Goal: Task Accomplishment & Management: Use online tool/utility

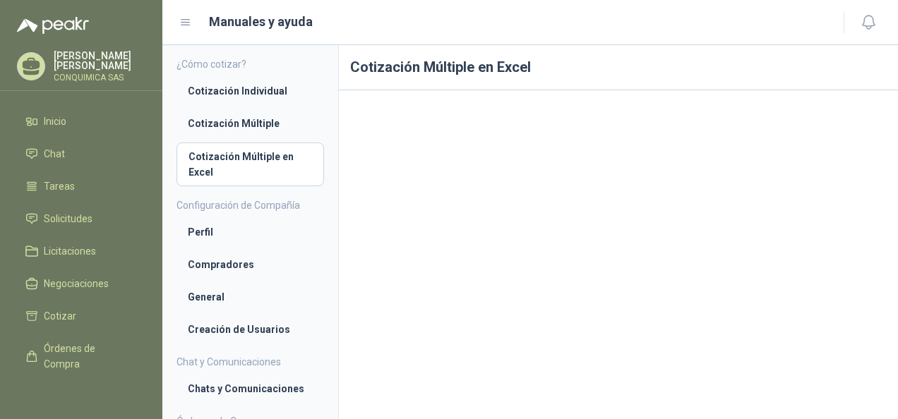
scroll to position [149, 0]
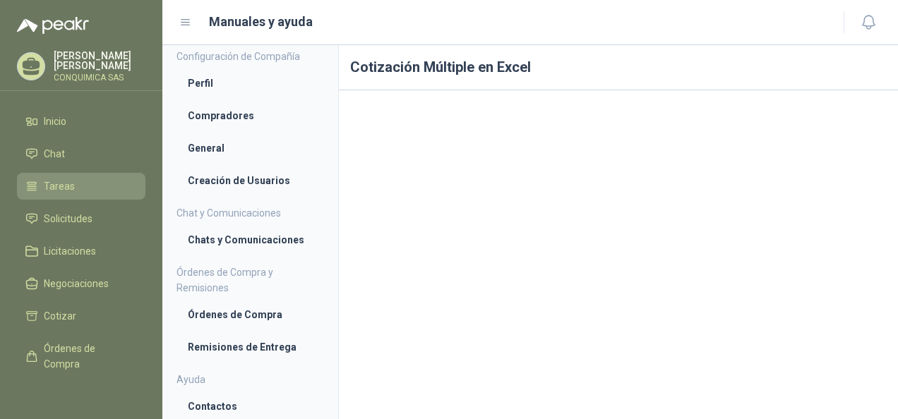
click at [64, 179] on span "Tareas" at bounding box center [59, 187] width 31 height 16
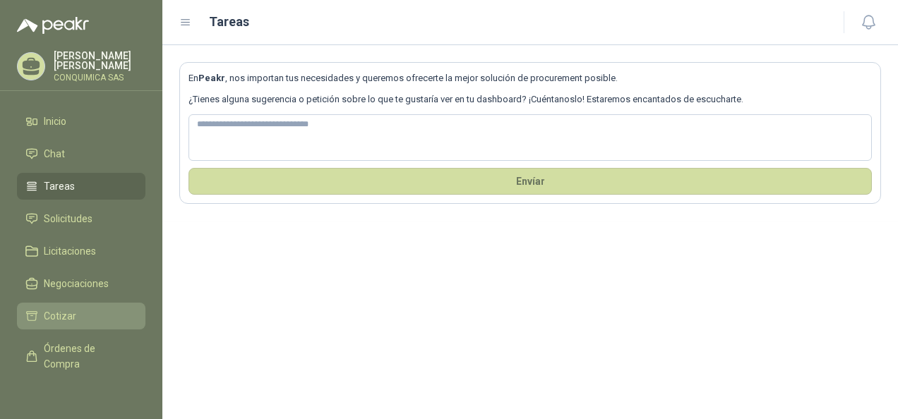
click at [77, 308] on li "Cotizar" at bounding box center [80, 316] width 111 height 16
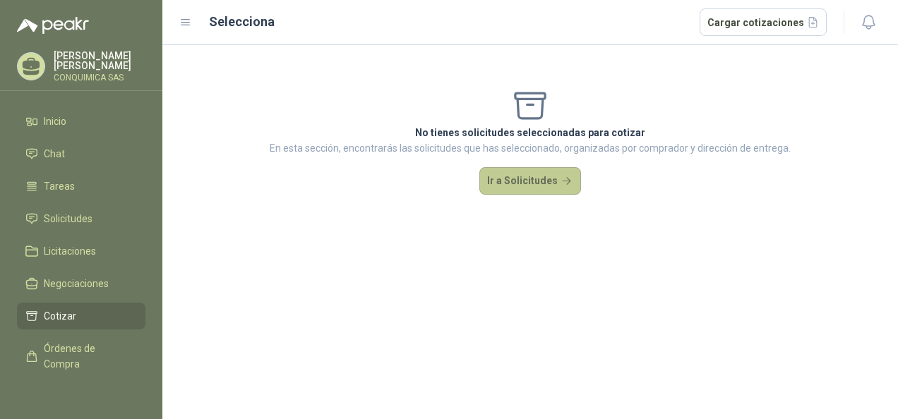
click at [546, 171] on button "Ir a Solicitudes" at bounding box center [530, 181] width 102 height 28
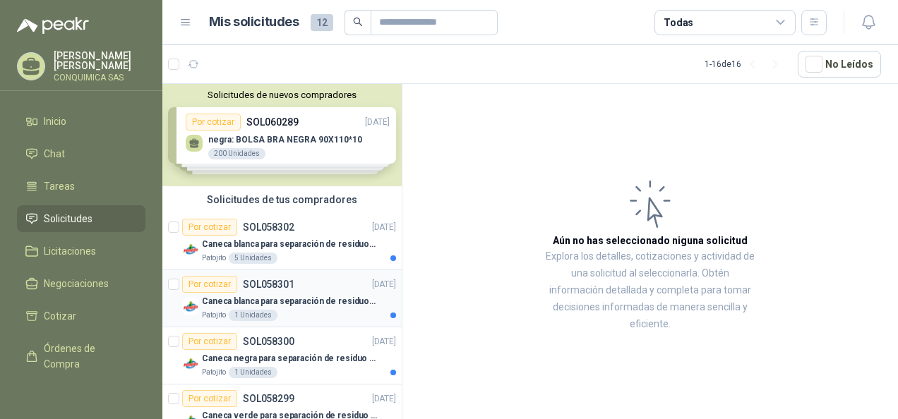
scroll to position [71, 0]
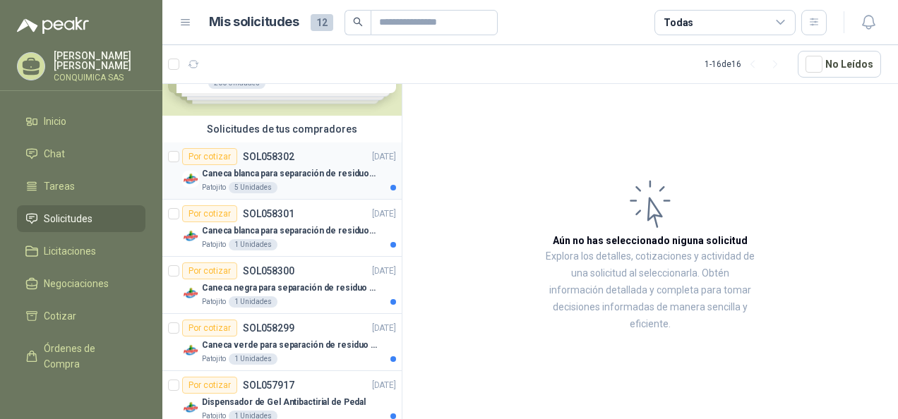
click at [332, 198] on article "Por cotizar SOL058302 [DATE] Caneca [PERSON_NAME] para separación de residuos 1…" at bounding box center [281, 171] width 239 height 57
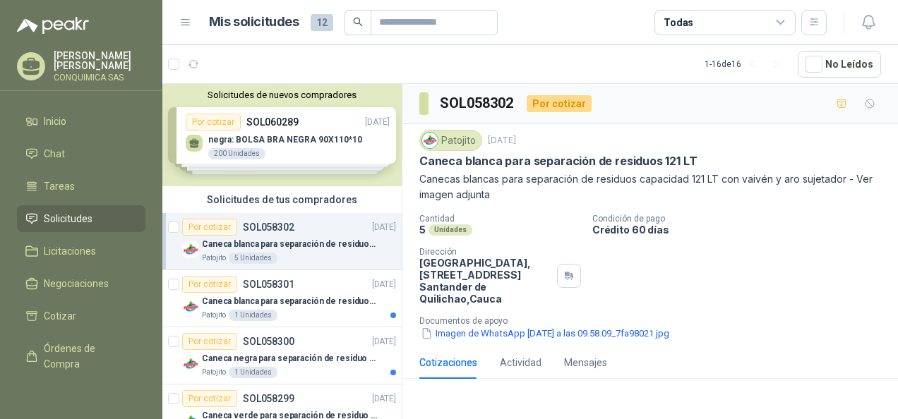
click at [308, 143] on div "Solicitudes de nuevos compradores Por cotizar SOL060289 [DATE] negra: BOLSA BRA…" at bounding box center [281, 135] width 239 height 102
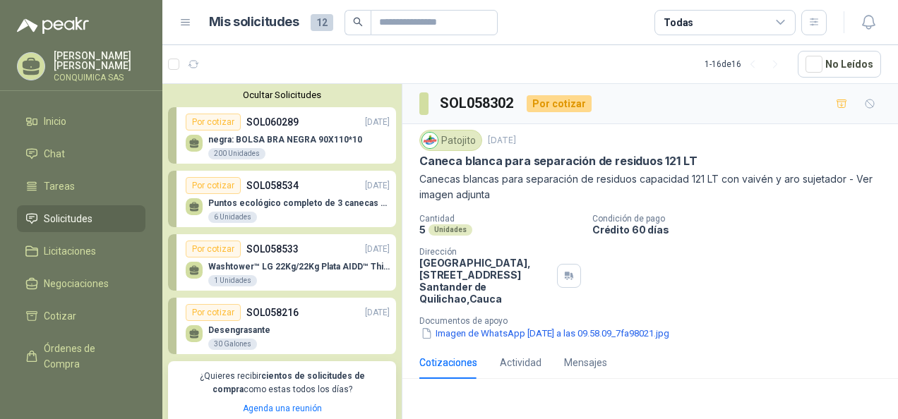
click at [309, 144] on p "negra: BOLSA BRA NEGRA 90X110*10" at bounding box center [285, 140] width 154 height 10
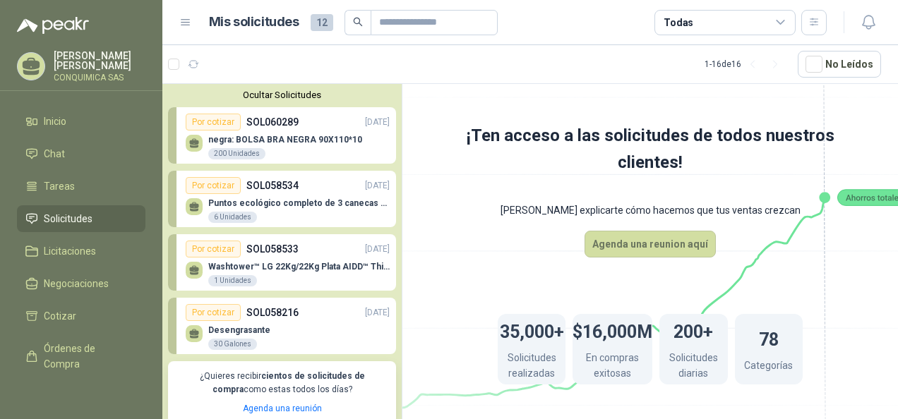
click at [310, 194] on div "Puntos ecológico completo de 3 canecas de 50-60 litros en este tipo: ( con tapa…" at bounding box center [288, 209] width 204 height 30
click at [301, 264] on p "Washtower™ LG 22Kg/22Kg Plata AIDD™ ThinQ™ Steam™ WK22VS6P" at bounding box center [298, 267] width 181 height 10
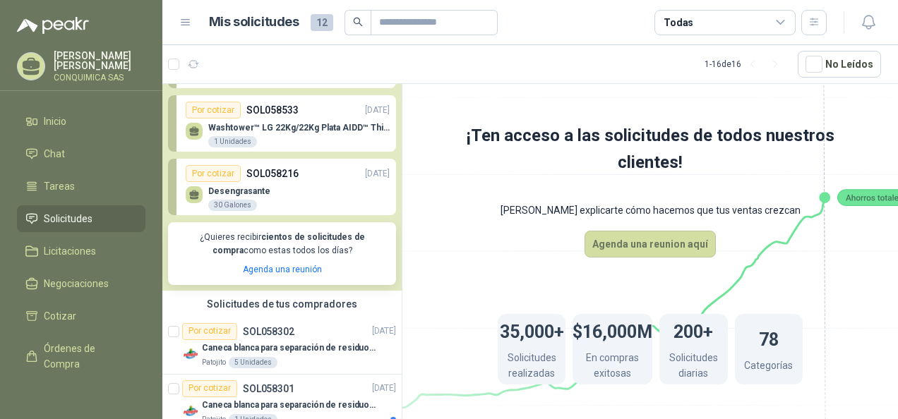
scroll to position [141, 0]
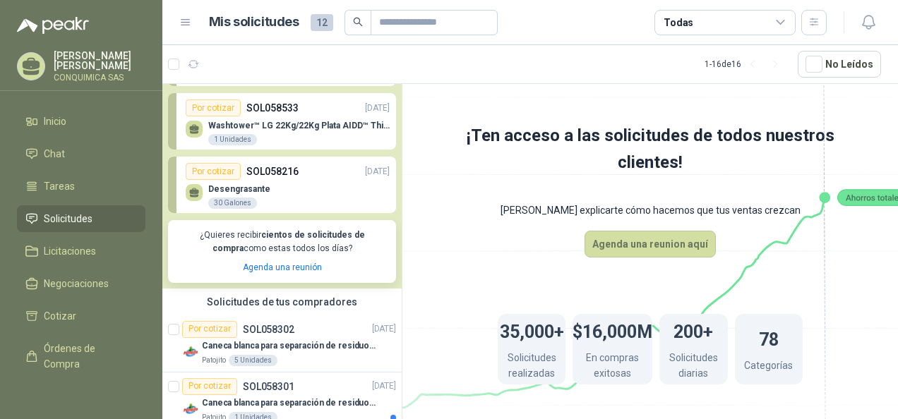
click at [309, 180] on div "Desengrasante 30 Galones" at bounding box center [288, 195] width 204 height 30
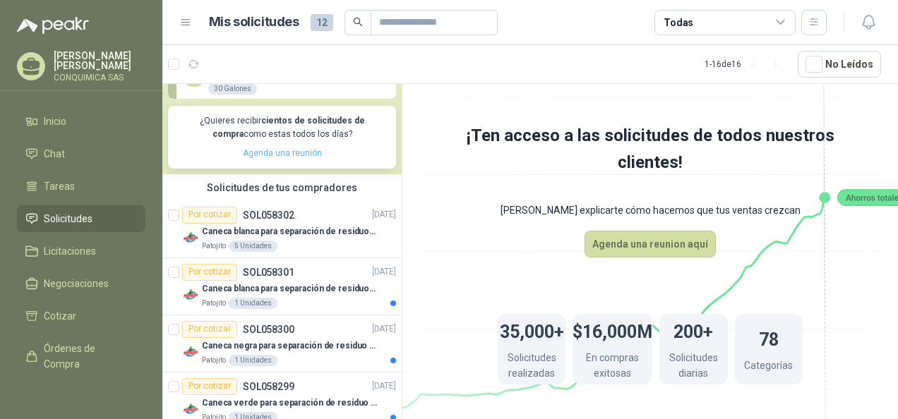
scroll to position [282, 0]
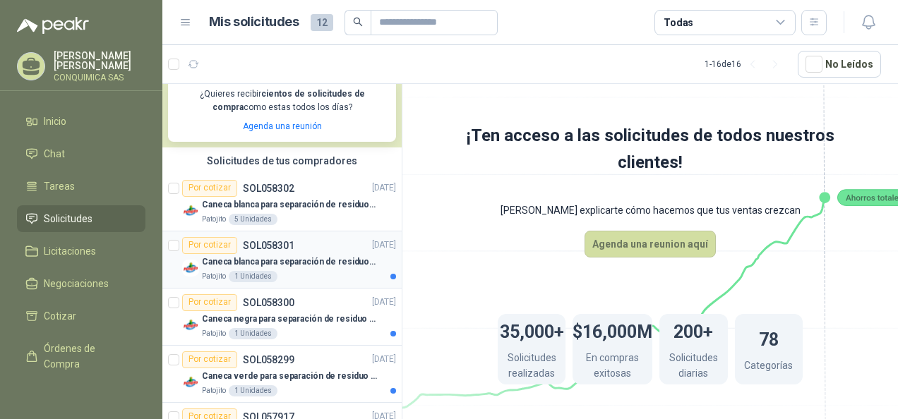
click at [289, 254] on div "Caneca blanca para separación de residuos 10 LT" at bounding box center [299, 262] width 194 height 17
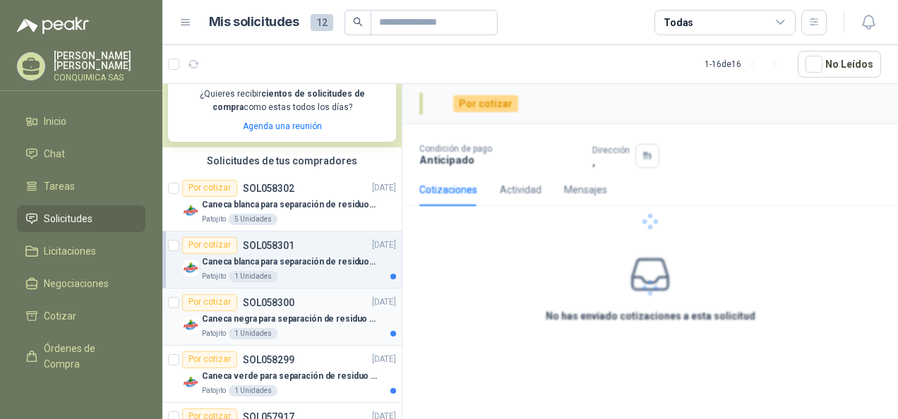
scroll to position [353, 0]
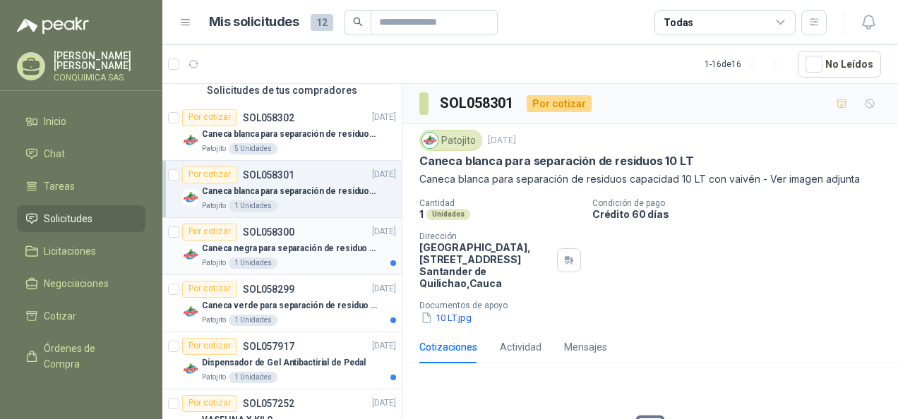
click at [291, 234] on p "SOL058300" at bounding box center [269, 232] width 52 height 10
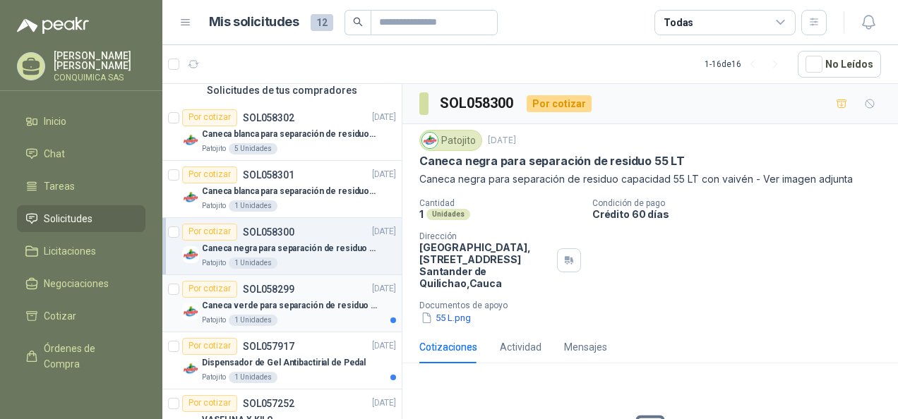
click at [301, 299] on p "Caneca verde para separación de residuo 55 LT" at bounding box center [290, 305] width 176 height 13
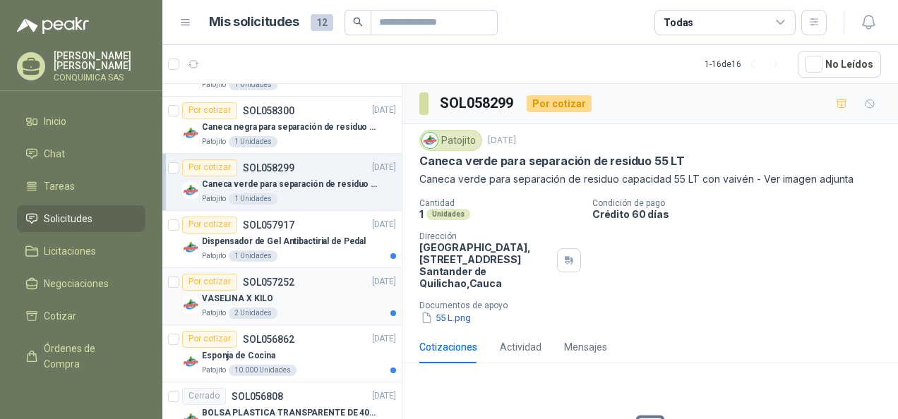
scroll to position [494, 0]
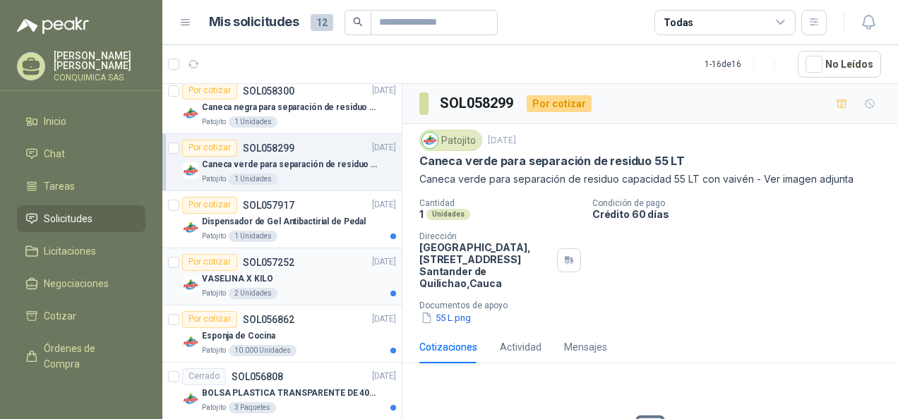
click at [301, 288] on div "Patojito 2 Unidades" at bounding box center [299, 293] width 194 height 11
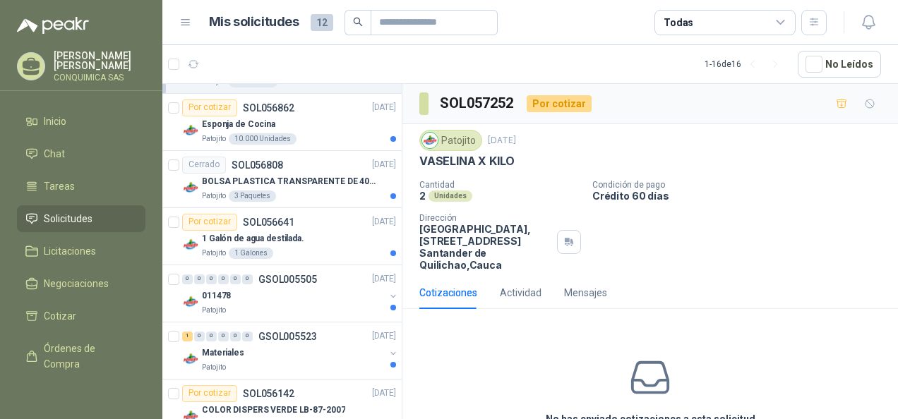
scroll to position [776, 0]
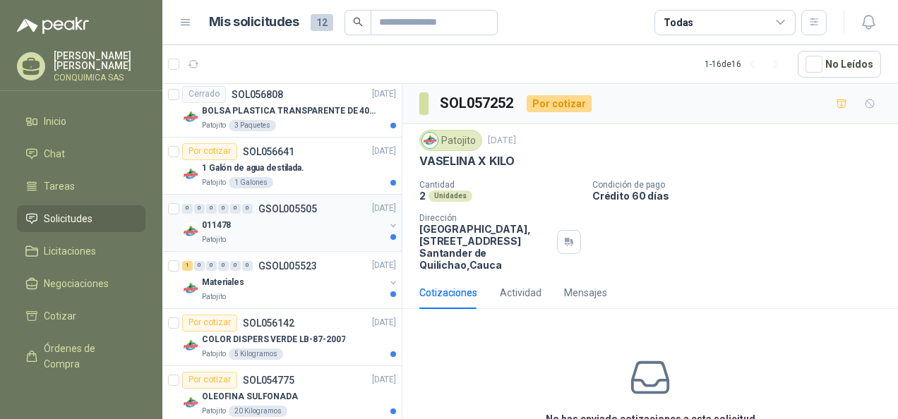
click at [306, 234] on div "Patojito" at bounding box center [293, 239] width 183 height 11
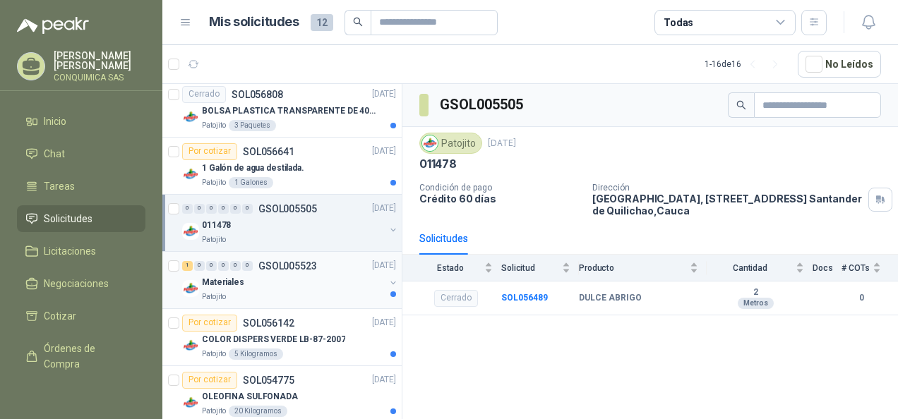
click at [302, 284] on div "Materiales" at bounding box center [293, 282] width 183 height 17
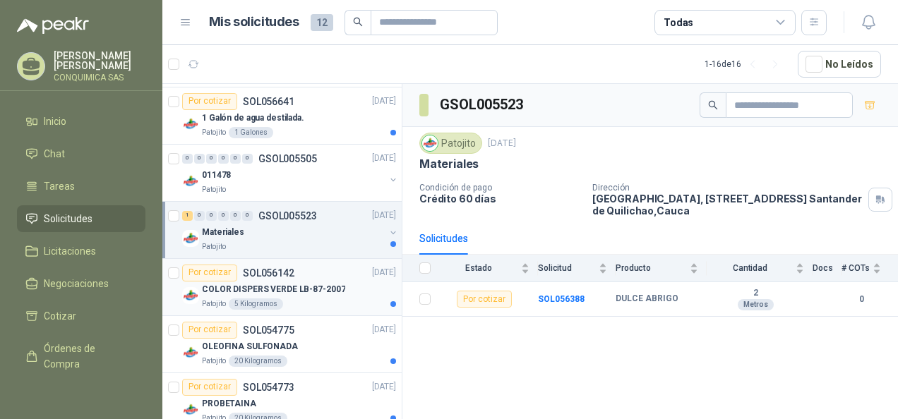
scroll to position [847, 0]
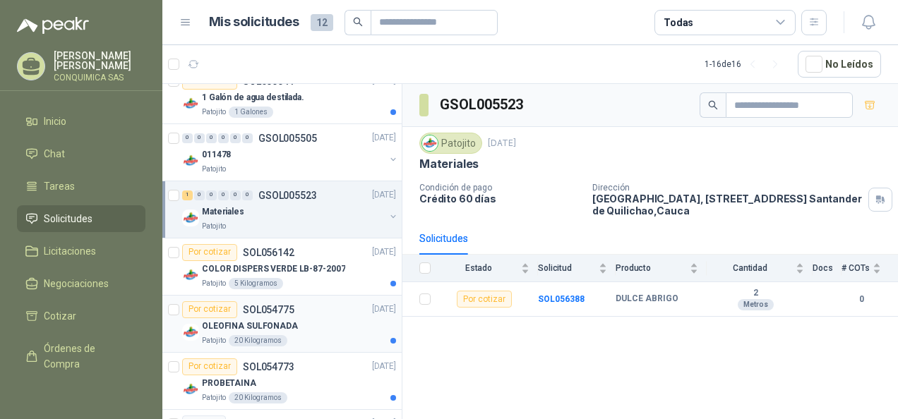
click at [305, 311] on div "Por cotizar SOL054775 [DATE]" at bounding box center [289, 309] width 214 height 17
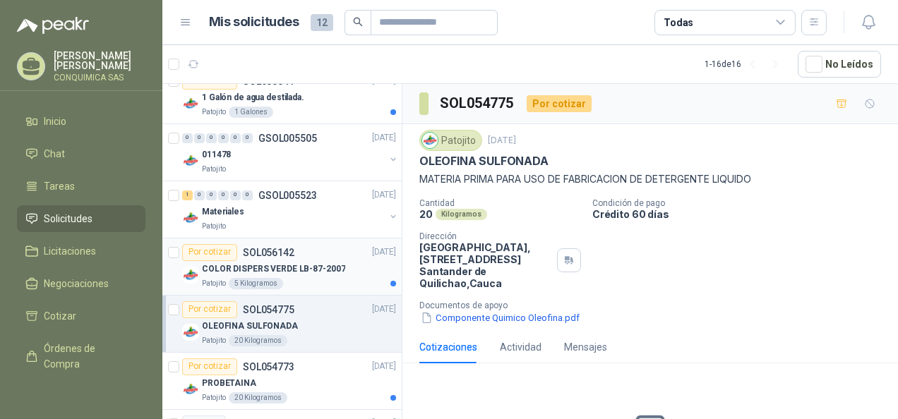
click at [325, 271] on p "COLOR DISPERS VERDE LB-87-2007" at bounding box center [273, 268] width 143 height 13
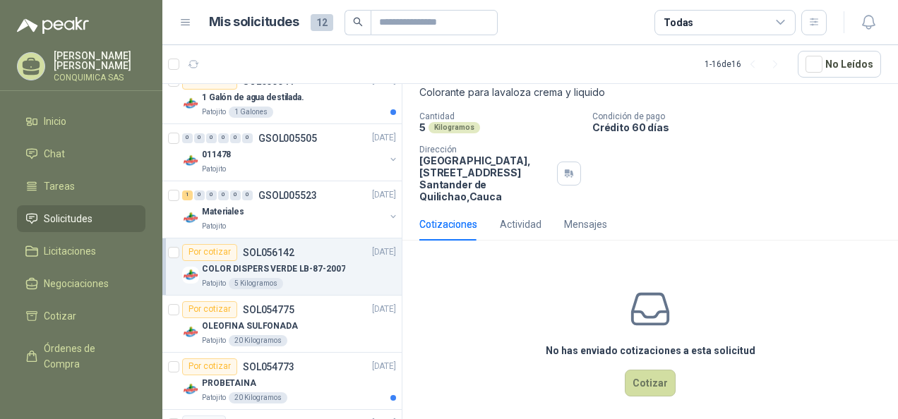
scroll to position [93, 0]
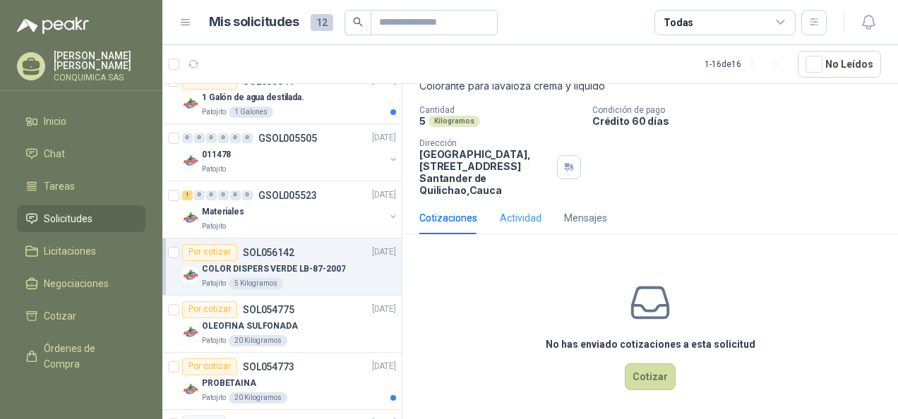
click at [524, 228] on div "Actividad" at bounding box center [521, 218] width 42 height 32
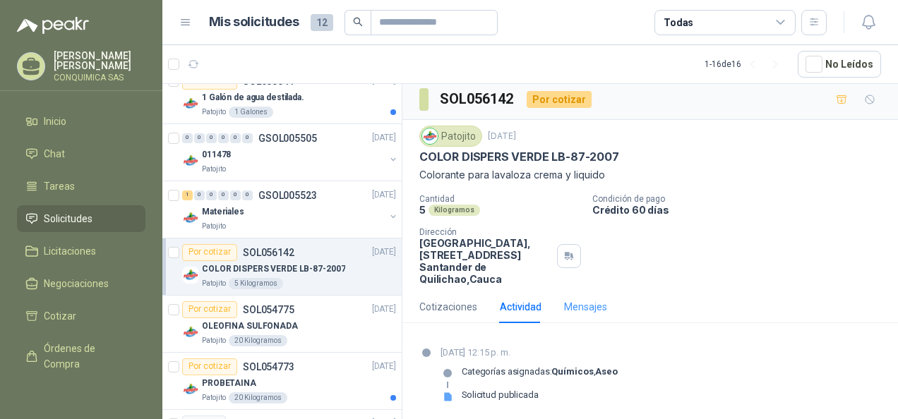
scroll to position [5, 0]
click at [574, 310] on div "Mensajes" at bounding box center [585, 306] width 43 height 16
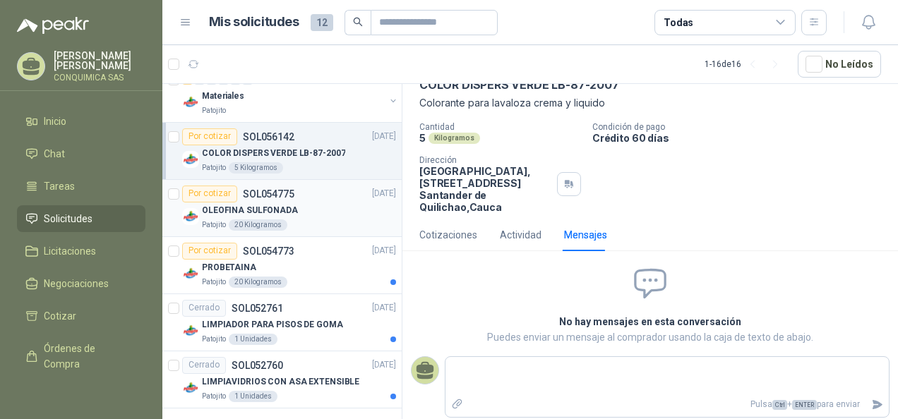
scroll to position [963, 0]
click at [318, 259] on div "PROBETAINA" at bounding box center [299, 267] width 194 height 17
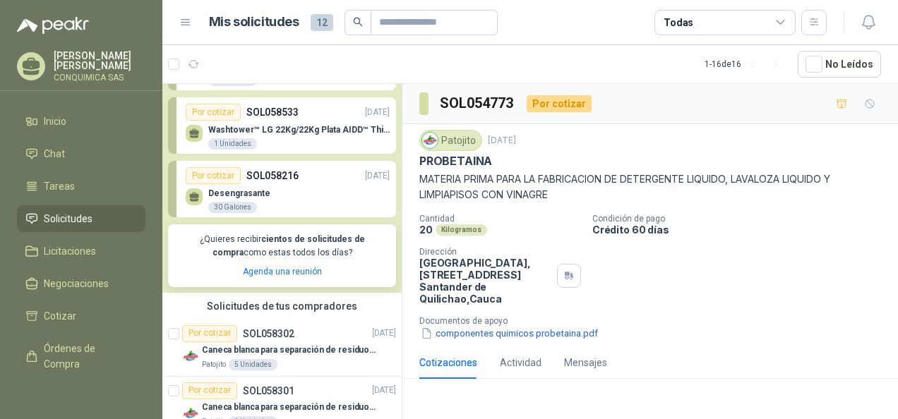
scroll to position [141, 0]
